Goal: Transaction & Acquisition: Obtain resource

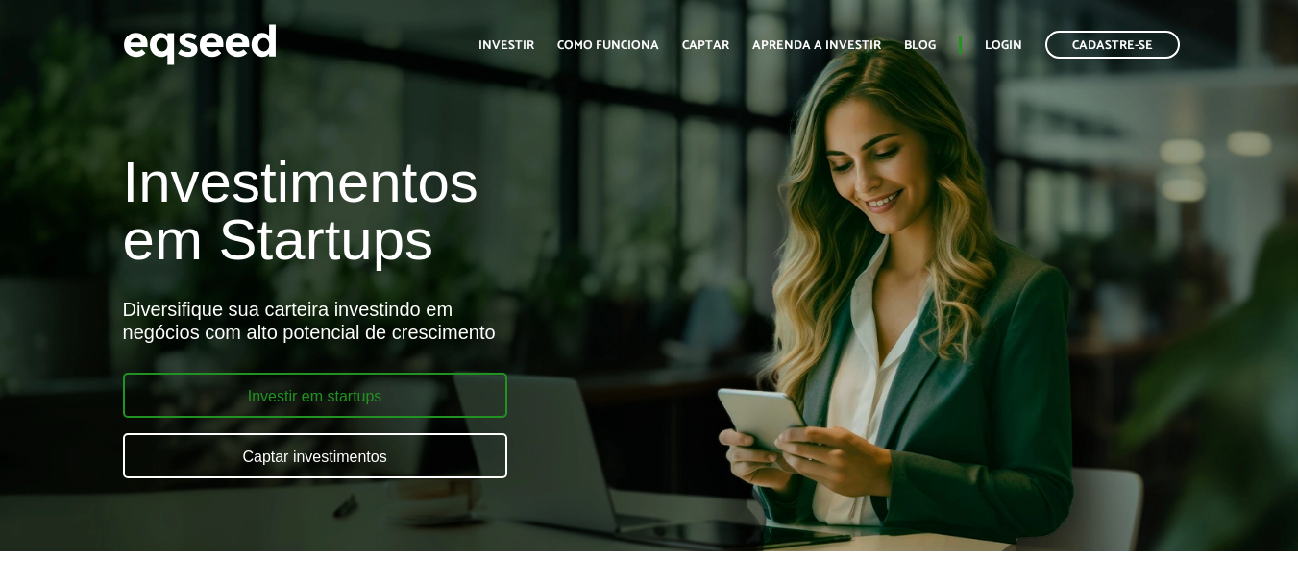
click at [324, 387] on link "Investir em startups" at bounding box center [315, 395] width 384 height 45
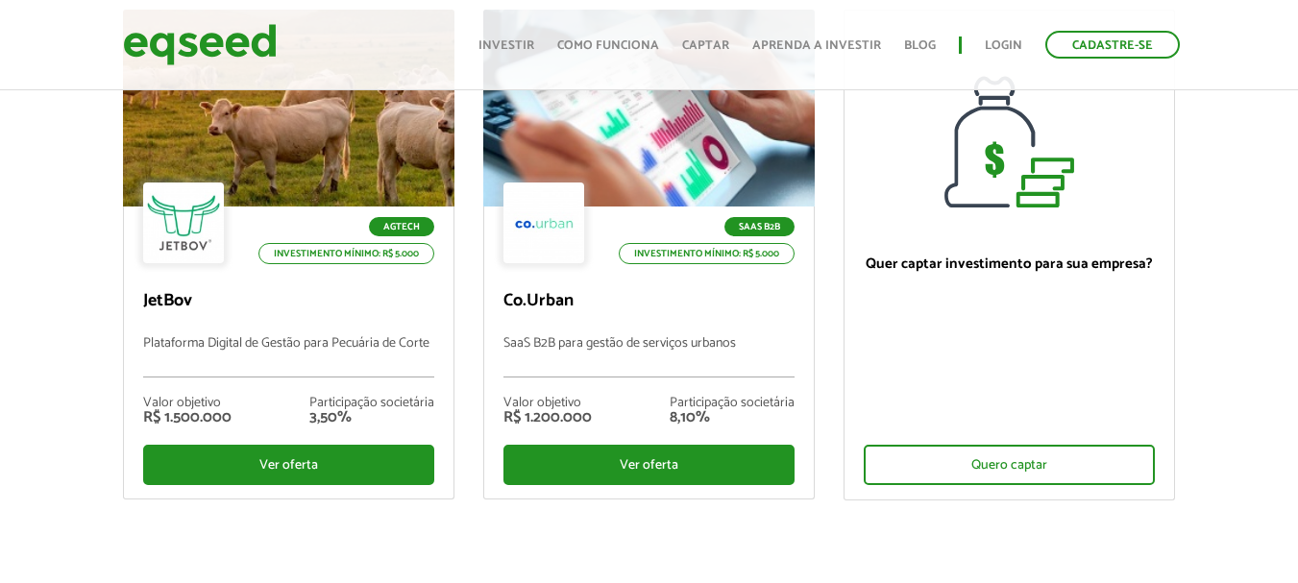
scroll to position [257, 0]
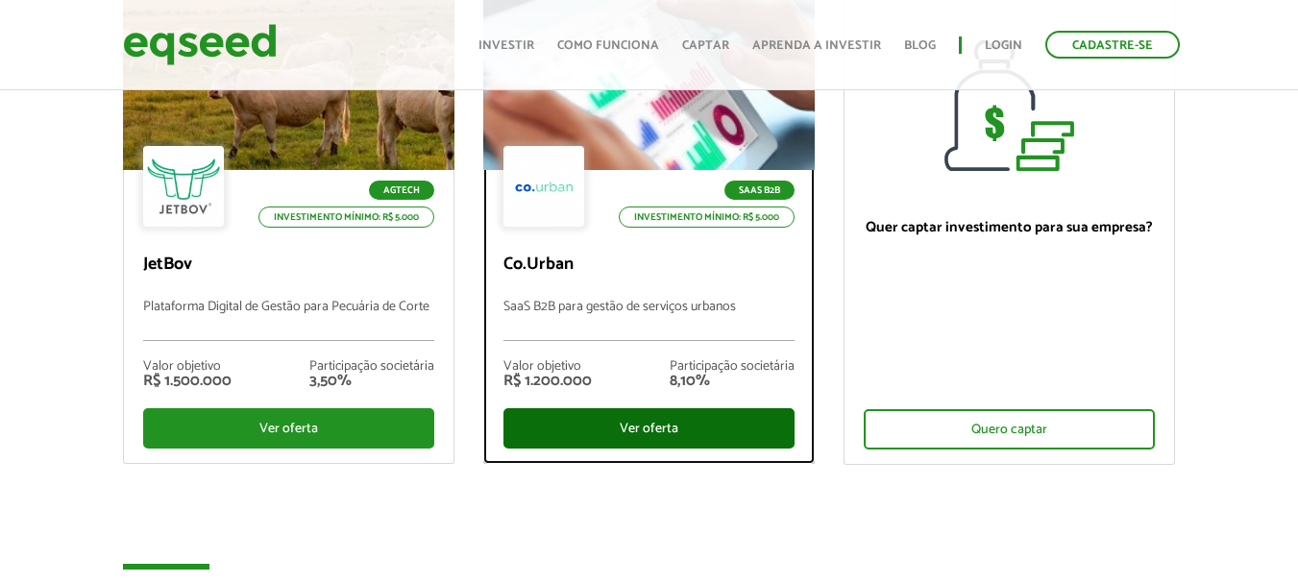
click at [583, 426] on div "Ver oferta" at bounding box center [649, 428] width 291 height 40
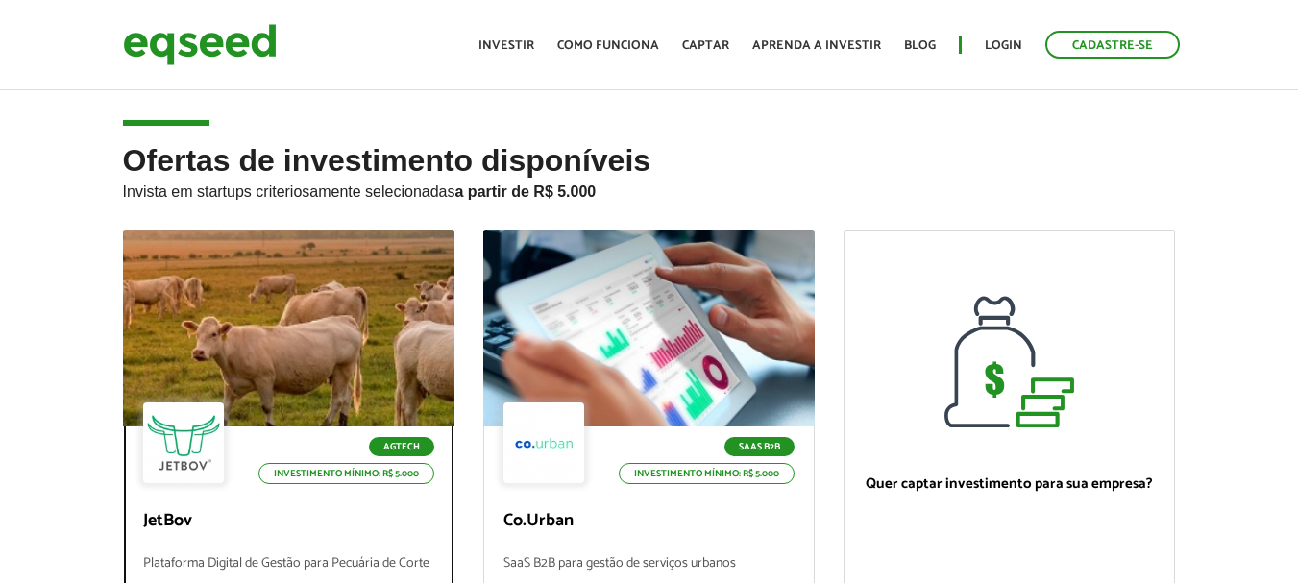
click at [255, 556] on p "Plataforma Digital de Gestão para Pecuária de Corte" at bounding box center [288, 576] width 291 height 41
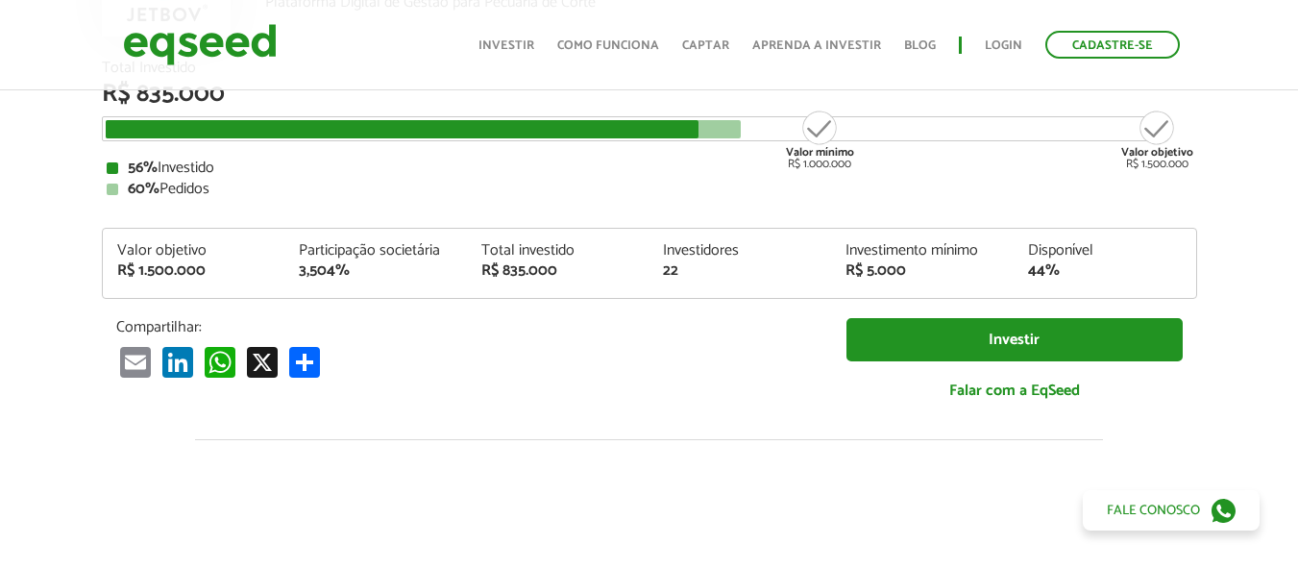
scroll to position [2272, 0]
